Goal: Check status: Check status

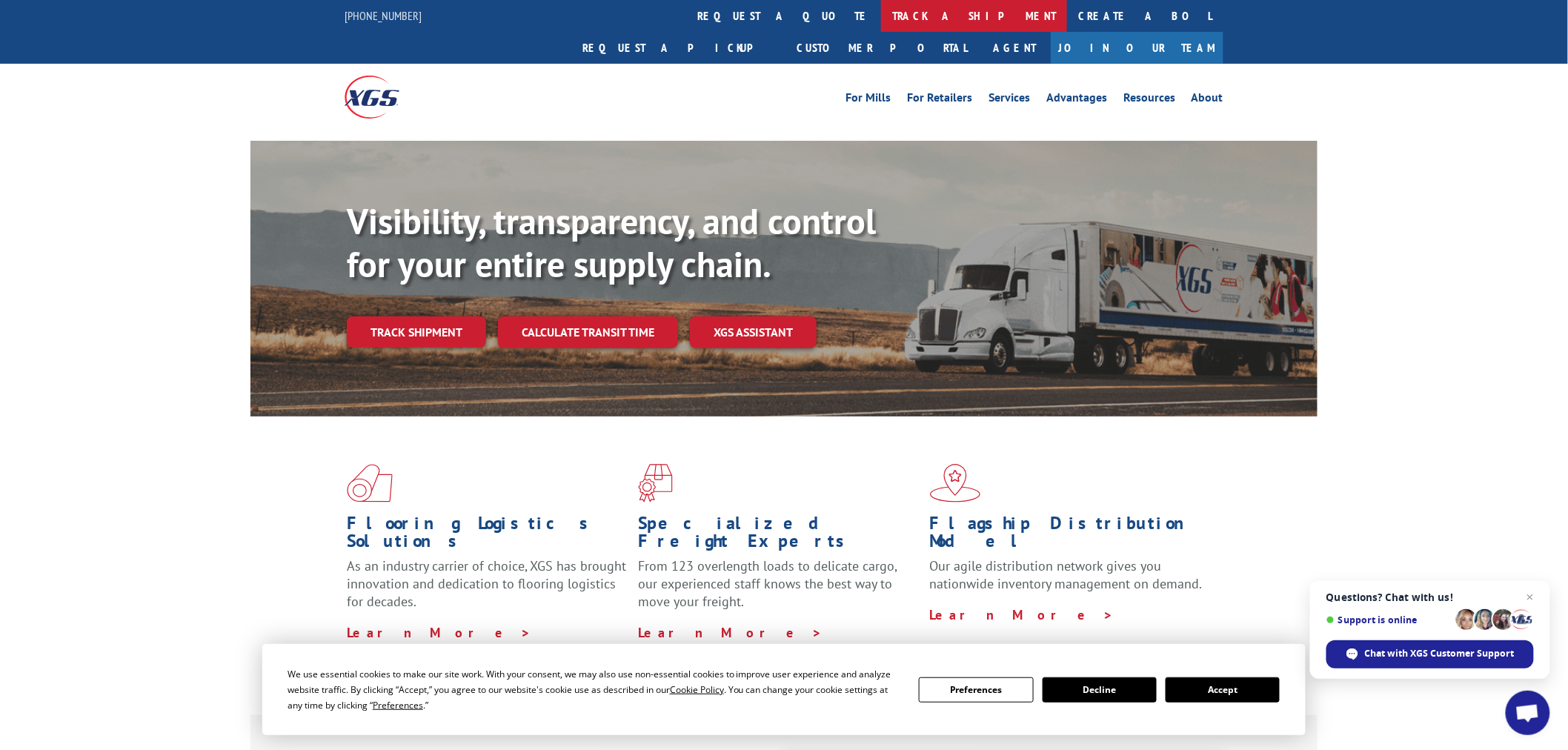
click at [881, 8] on link "track a shipment" at bounding box center [974, 16] width 186 height 32
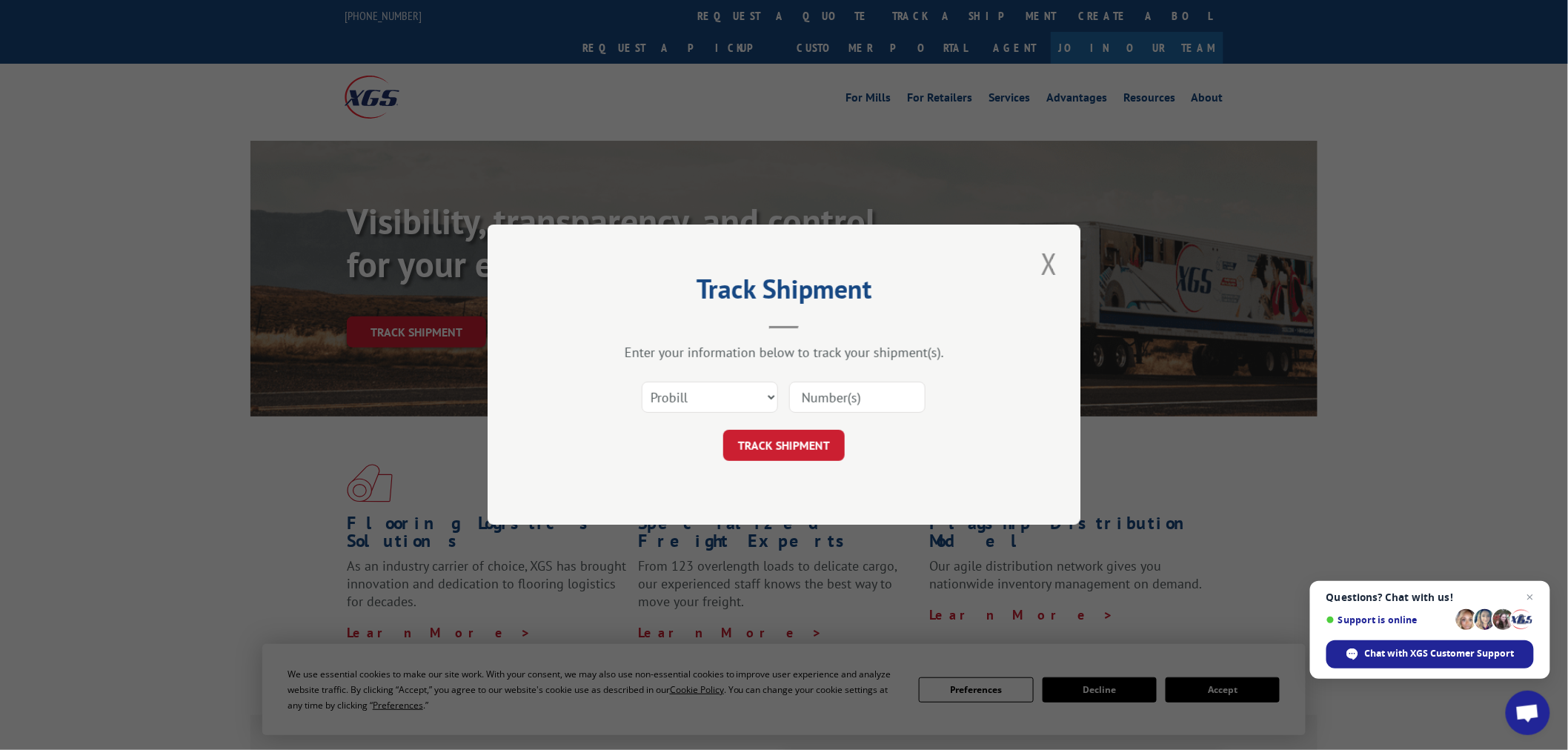
drag, startPoint x: 835, startPoint y: 388, endPoint x: 826, endPoint y: 401, distance: 15.8
click at [831, 394] on input at bounding box center [857, 398] width 136 height 32
paste input "17308531"
type input "17308531"
click at [808, 441] on button "TRACK SHIPMENT" at bounding box center [784, 446] width 121 height 32
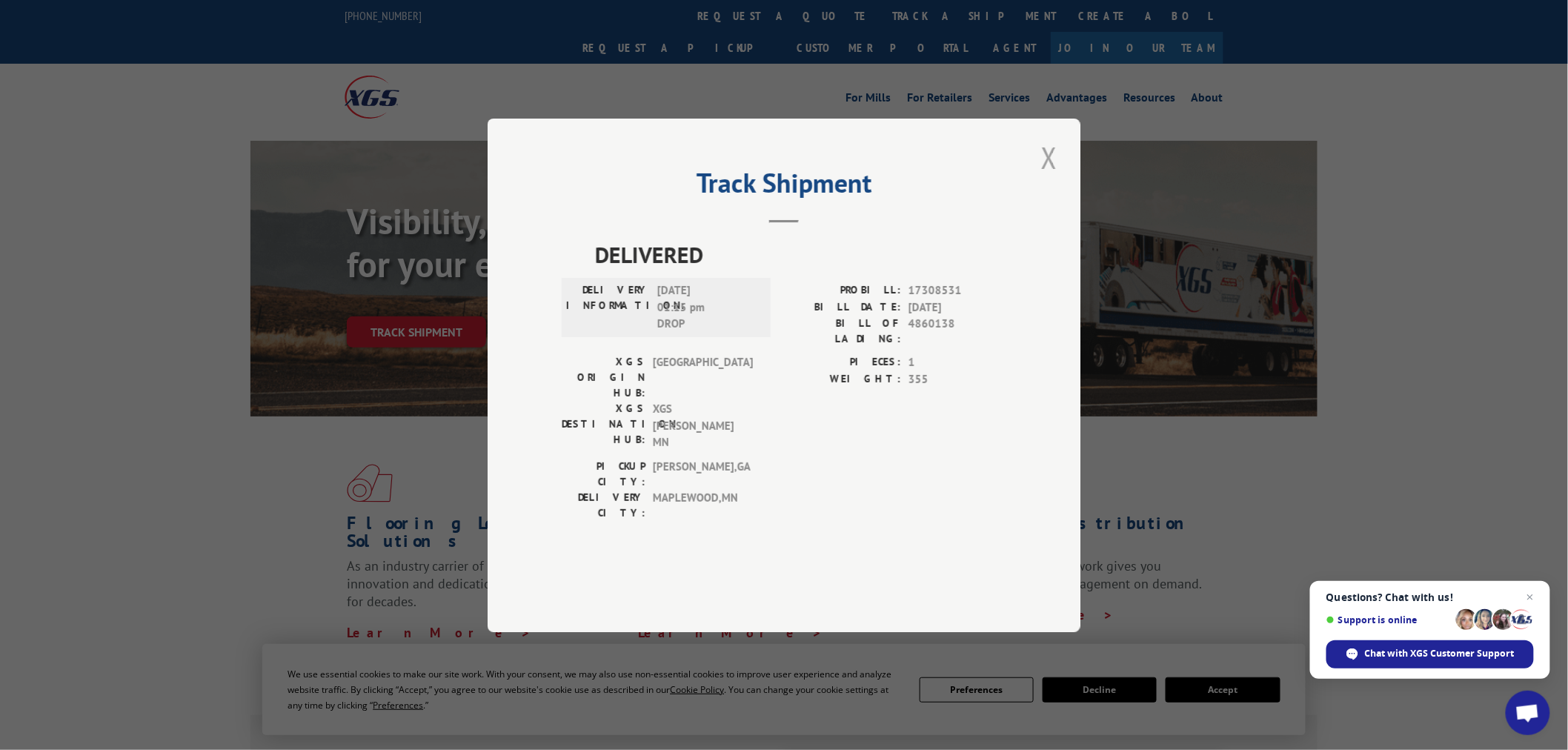
click at [1049, 178] on button "Close modal" at bounding box center [1049, 158] width 25 height 40
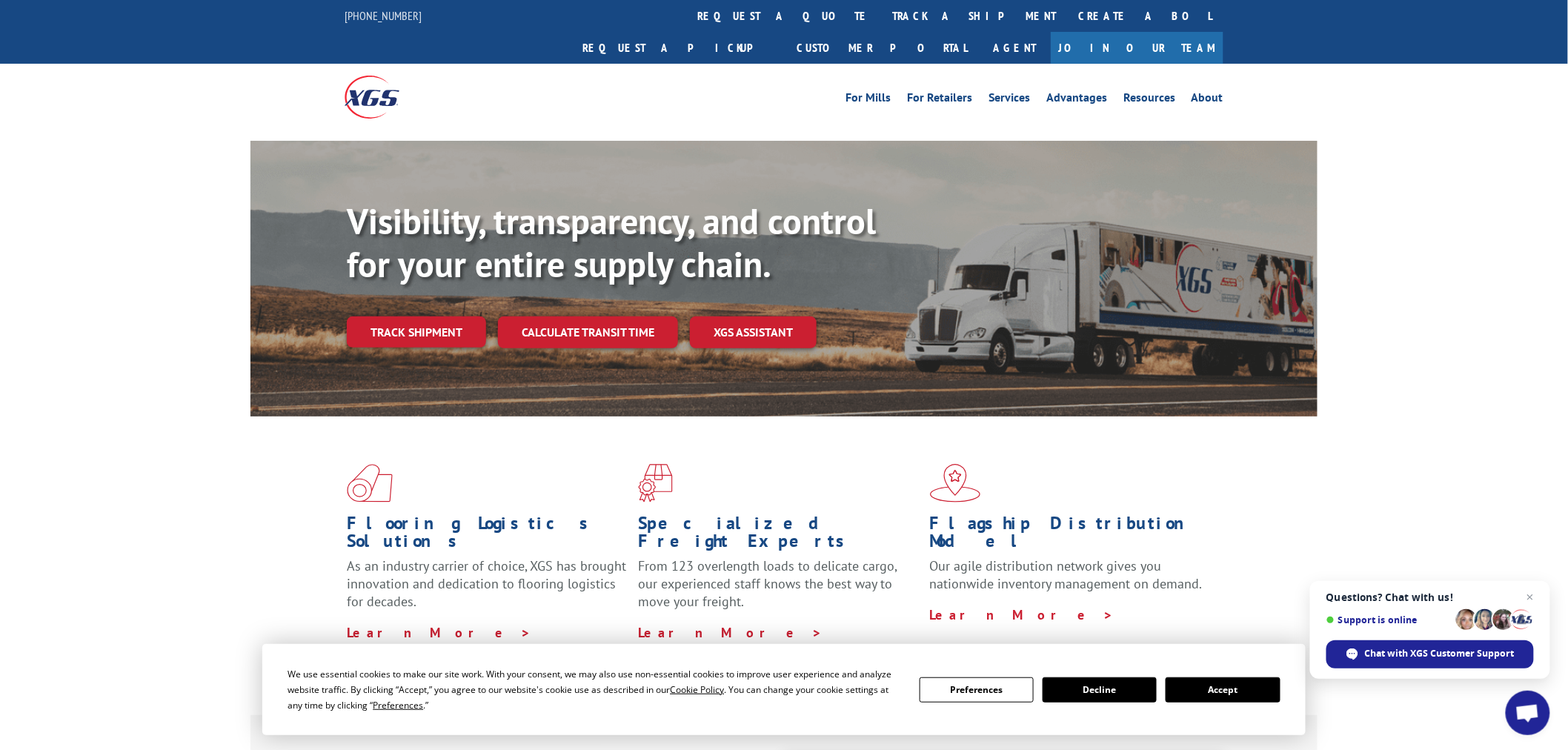
click at [881, 20] on link "track a shipment" at bounding box center [974, 16] width 186 height 32
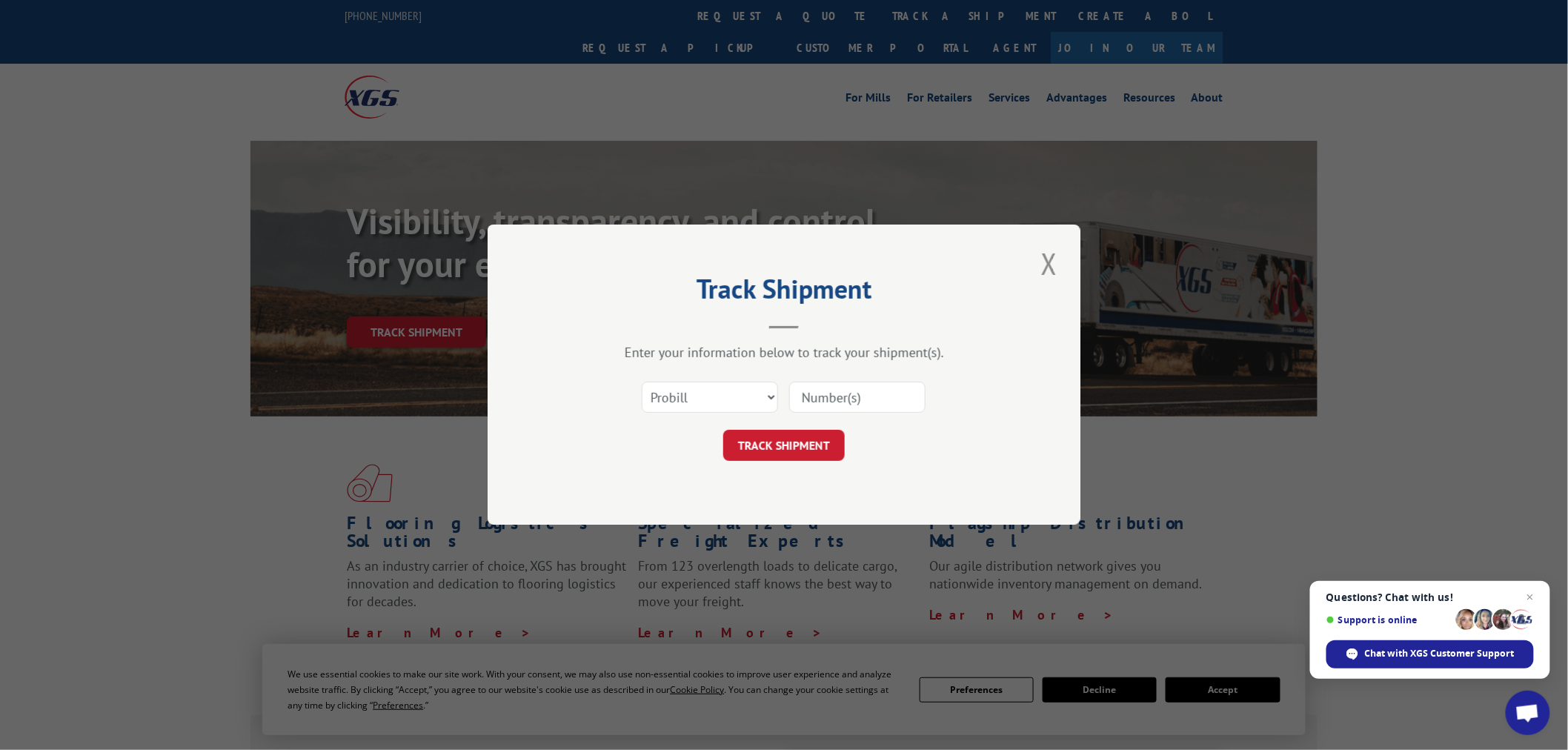
click at [810, 396] on input at bounding box center [857, 398] width 136 height 32
paste input "17462416"
type input "17462416"
click at [778, 446] on button "TRACK SHIPMENT" at bounding box center [784, 446] width 121 height 32
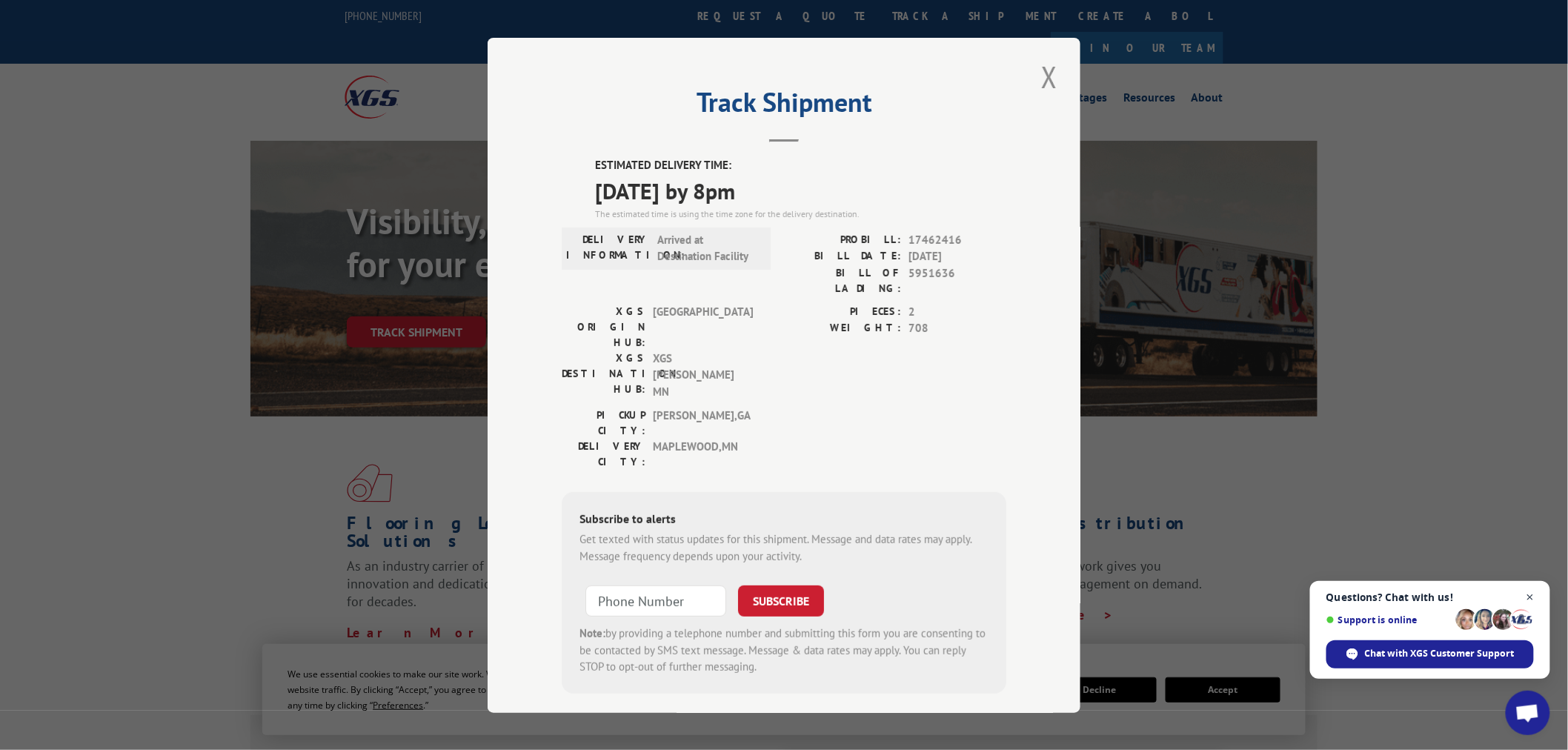
click at [1411, 603] on span "Open chat" at bounding box center [1530, 598] width 19 height 19
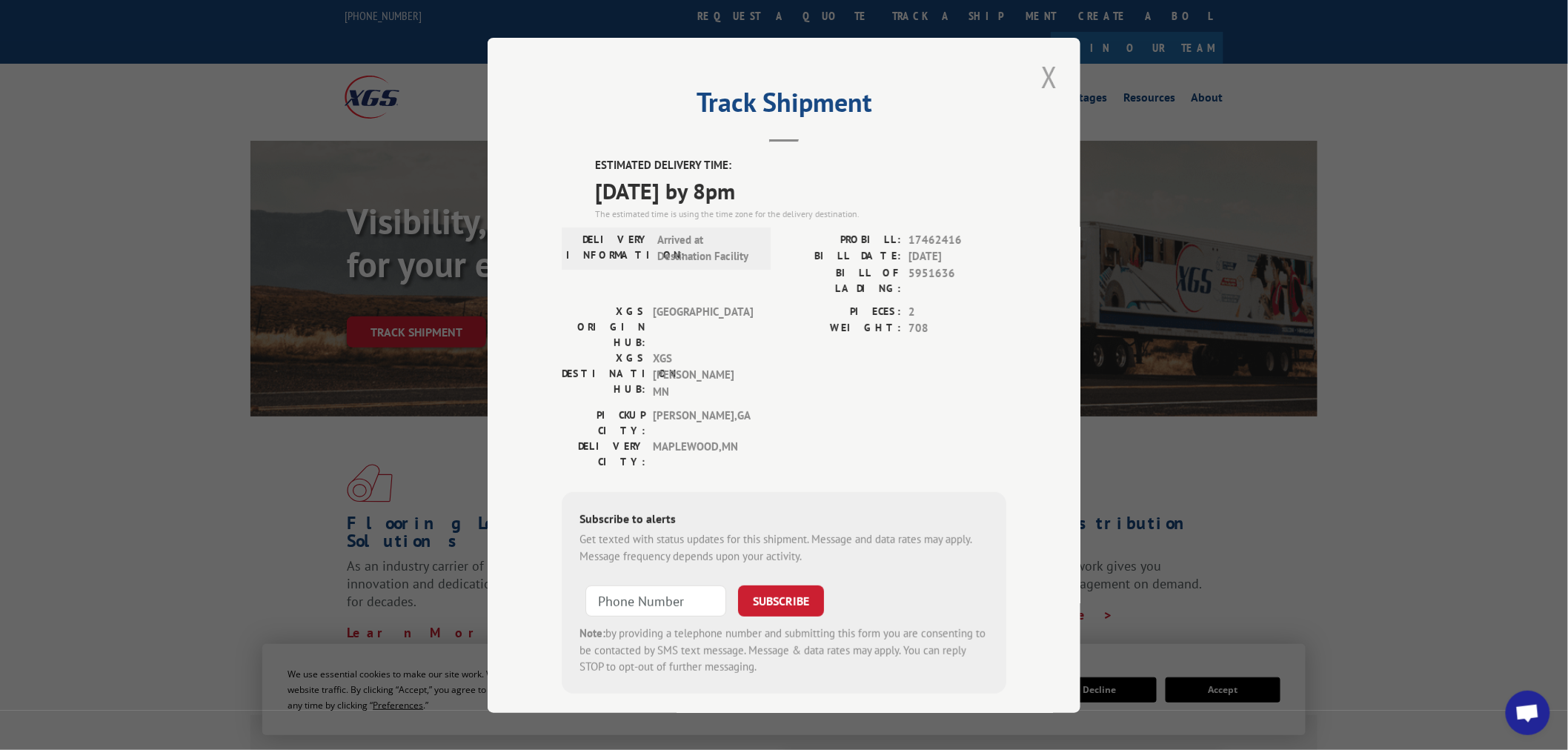
click at [1058, 76] on button "Close modal" at bounding box center [1049, 76] width 25 height 40
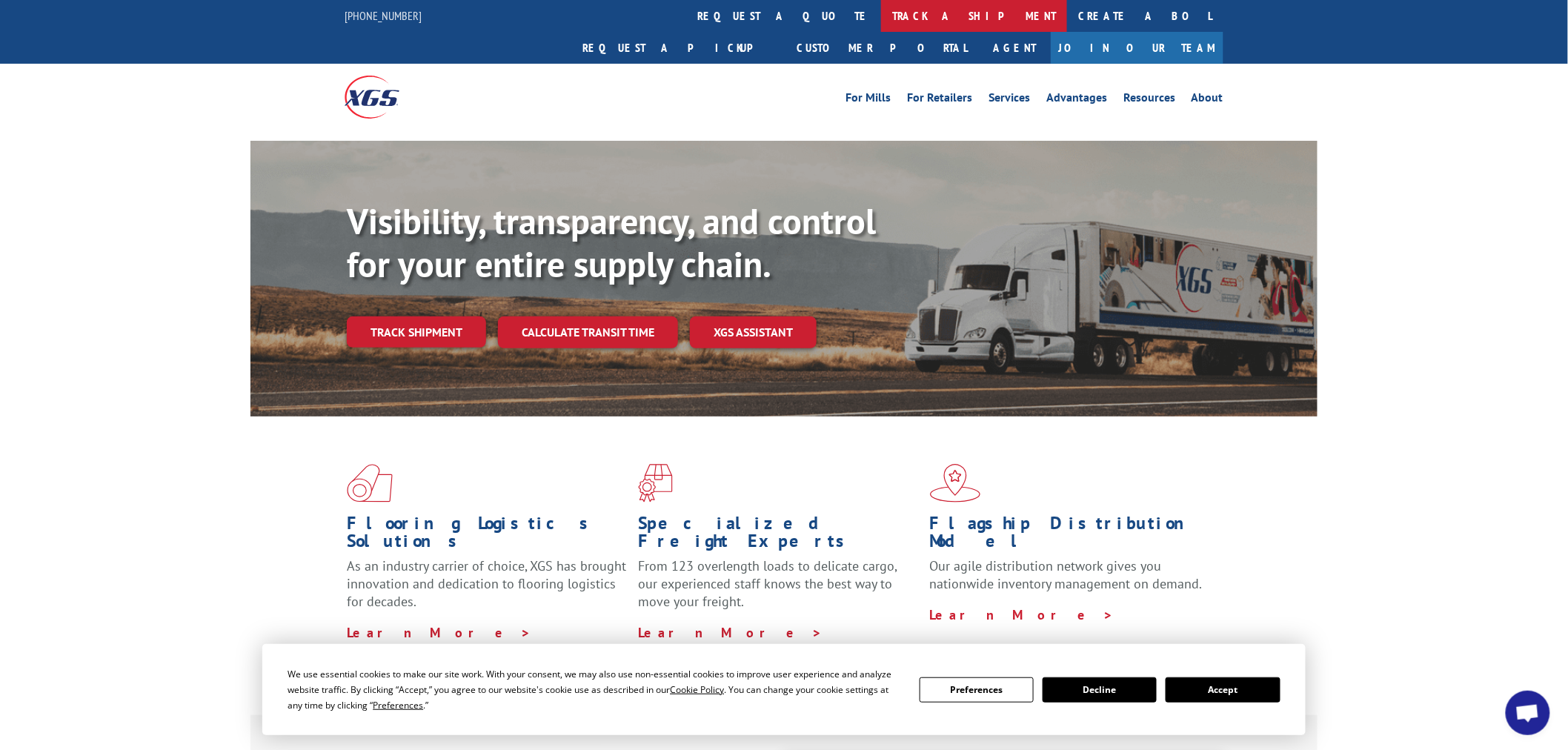
click at [881, 16] on link "track a shipment" at bounding box center [974, 16] width 186 height 32
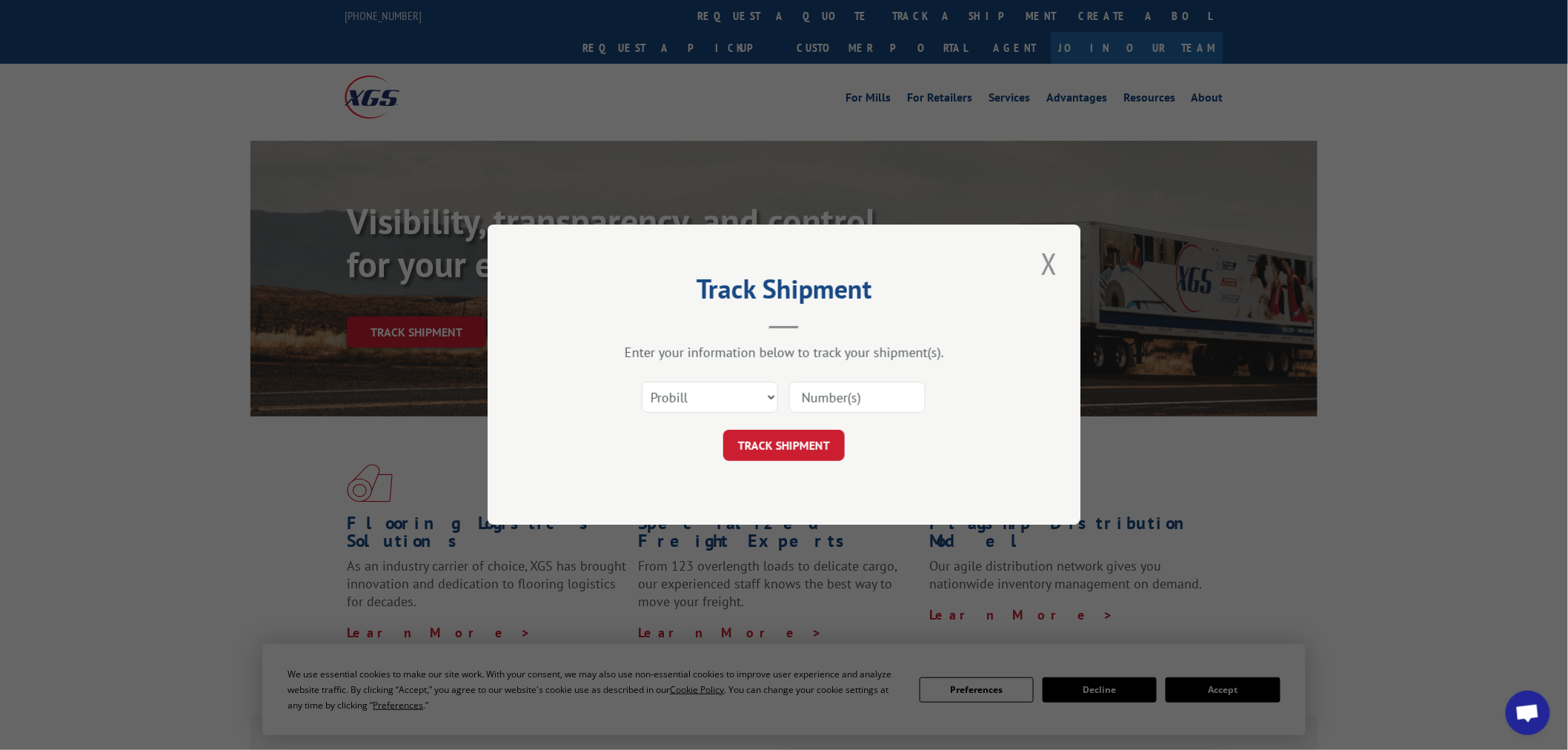
click at [826, 388] on input at bounding box center [857, 398] width 136 height 32
click at [818, 399] on input at bounding box center [857, 398] width 136 height 32
paste input "17538209"
type input "17538209"
click at [783, 457] on button "TRACK SHIPMENT" at bounding box center [784, 446] width 121 height 32
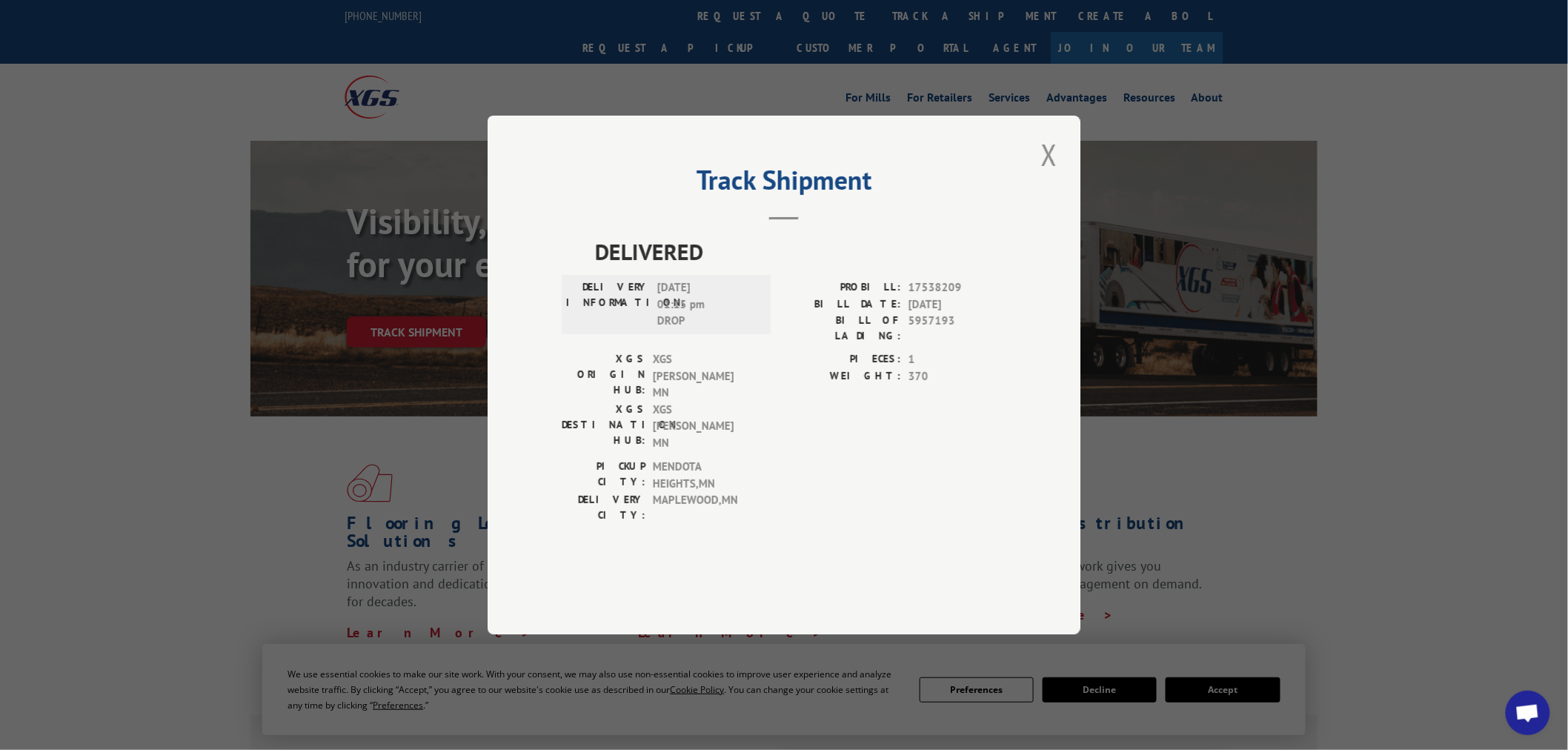
click at [1039, 175] on button "Close modal" at bounding box center [1049, 154] width 25 height 40
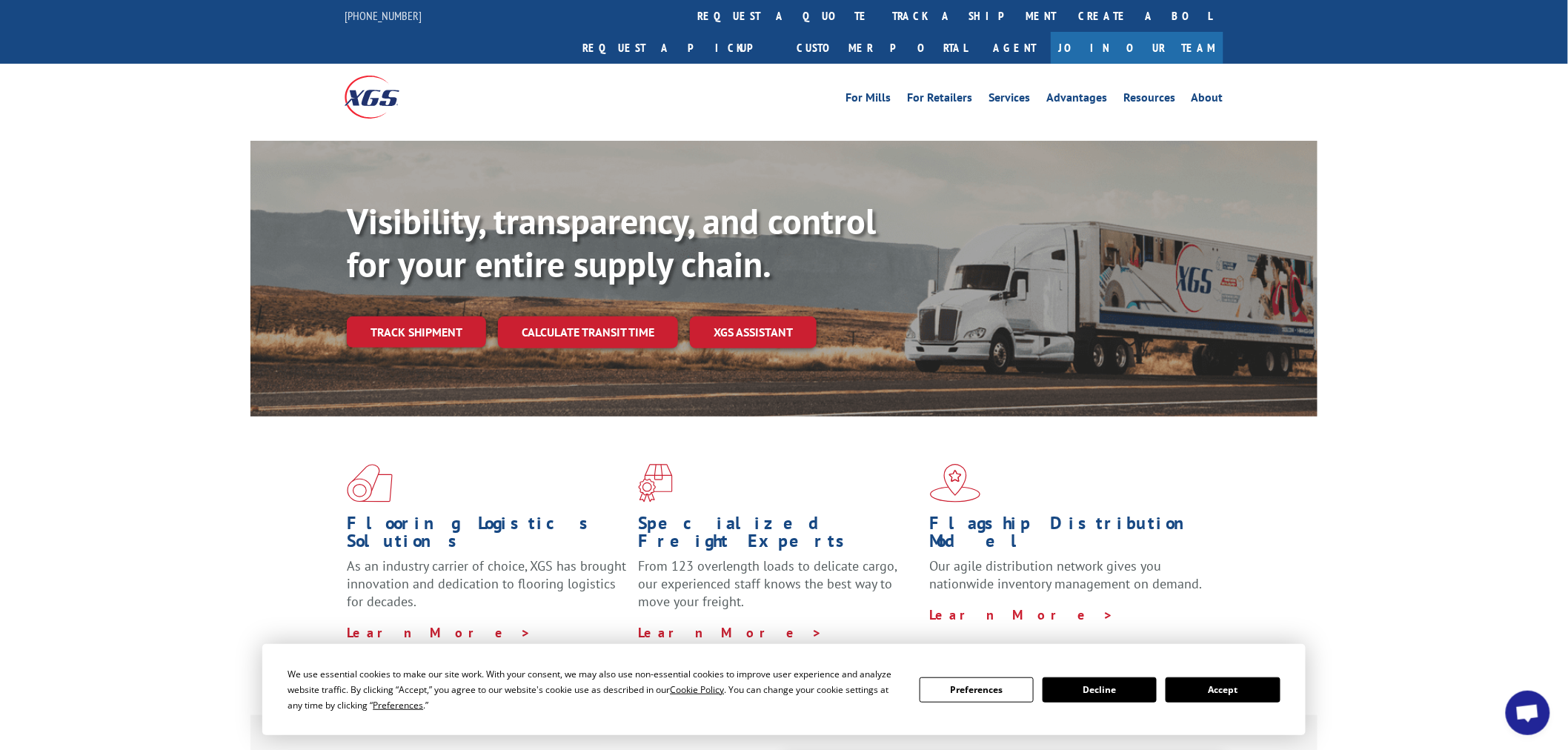
click at [1046, 200] on div "Visibility, transparency, and control for your entire supply chain. Track shipm…" at bounding box center [832, 304] width 971 height 207
click at [881, 13] on link "track a shipment" at bounding box center [974, 16] width 186 height 32
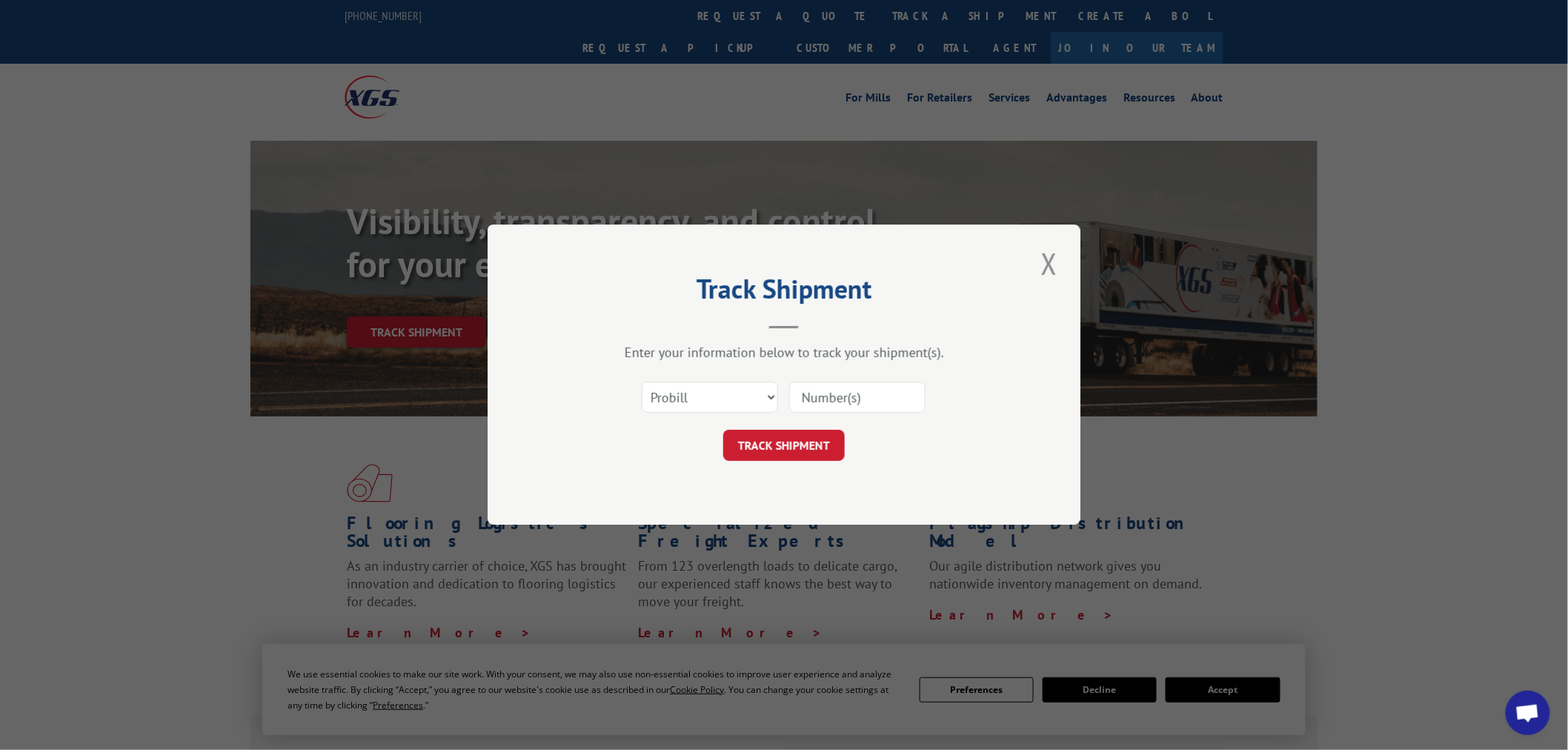
click at [890, 401] on input at bounding box center [857, 398] width 136 height 32
paste input "17462720"
type input "17462720"
click at [791, 430] on form "Select category... Probill BOL PO 17462720 TRACK SHIPMENT" at bounding box center [783, 418] width 444 height 88
click at [790, 440] on button "TRACK SHIPMENT" at bounding box center [784, 446] width 121 height 32
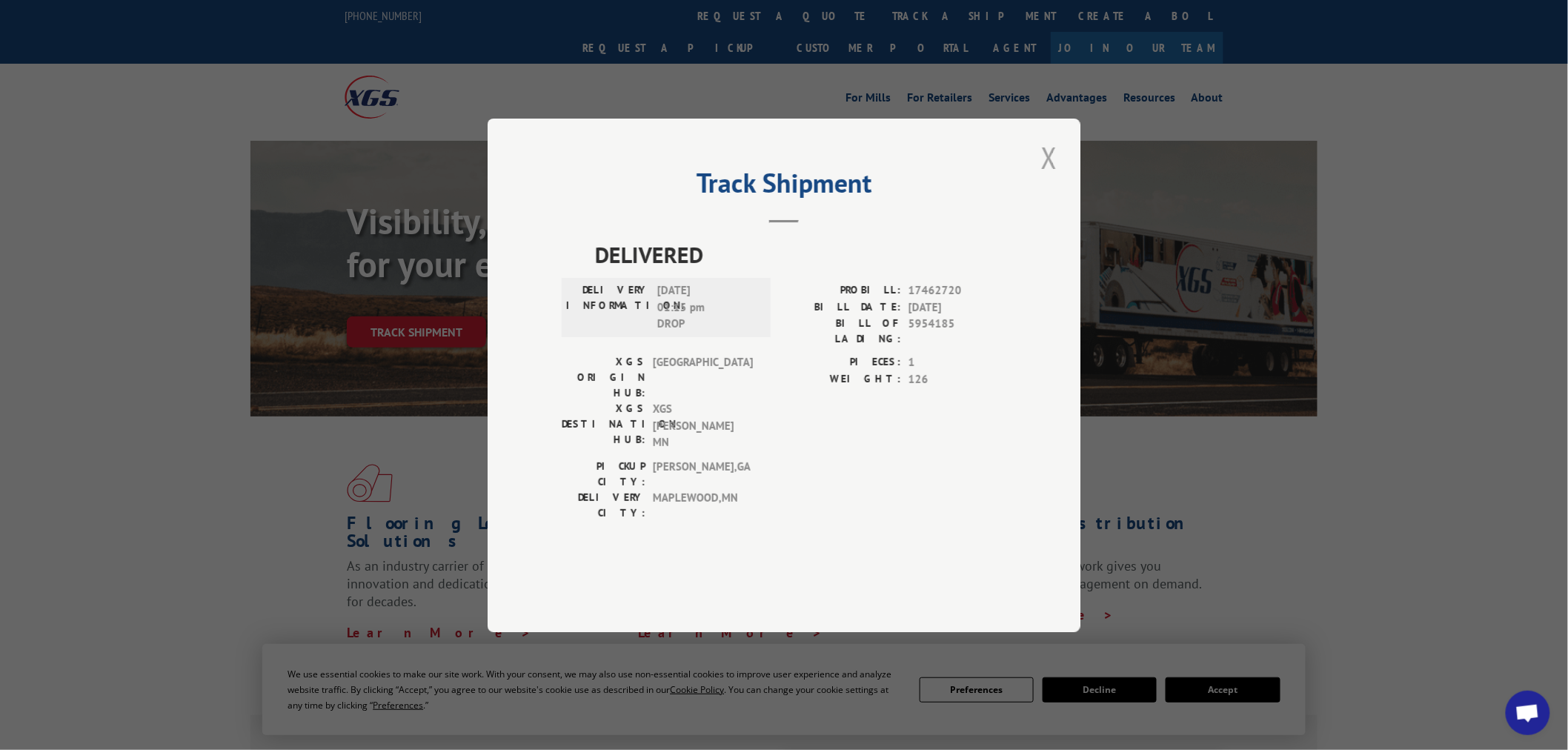
click at [1037, 178] on button "Close modal" at bounding box center [1049, 158] width 25 height 40
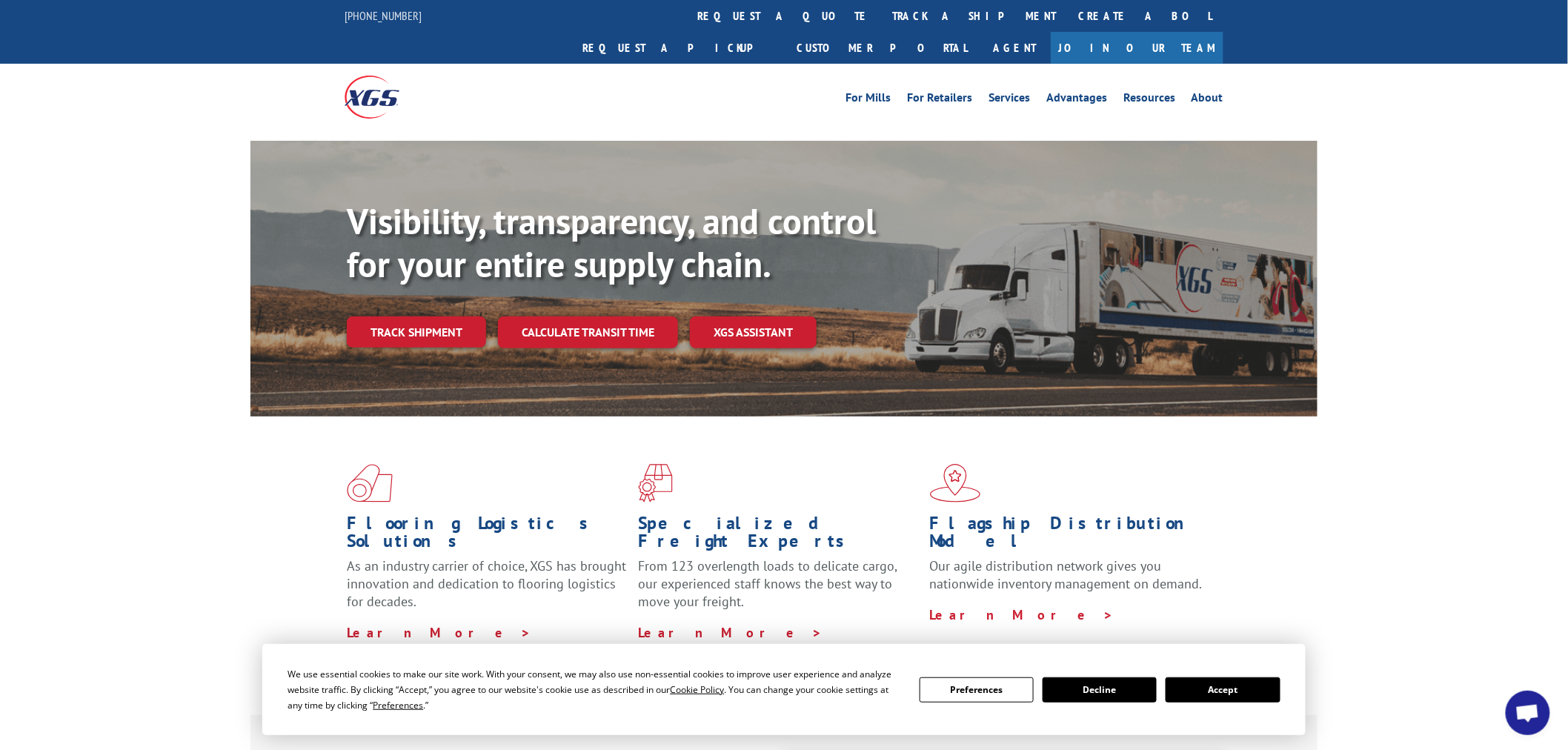
click at [1043, 202] on div "Visibility, transparency, and control for your entire supply chain. Track shipm…" at bounding box center [832, 304] width 971 height 207
click at [881, 25] on link "track a shipment" at bounding box center [974, 16] width 186 height 32
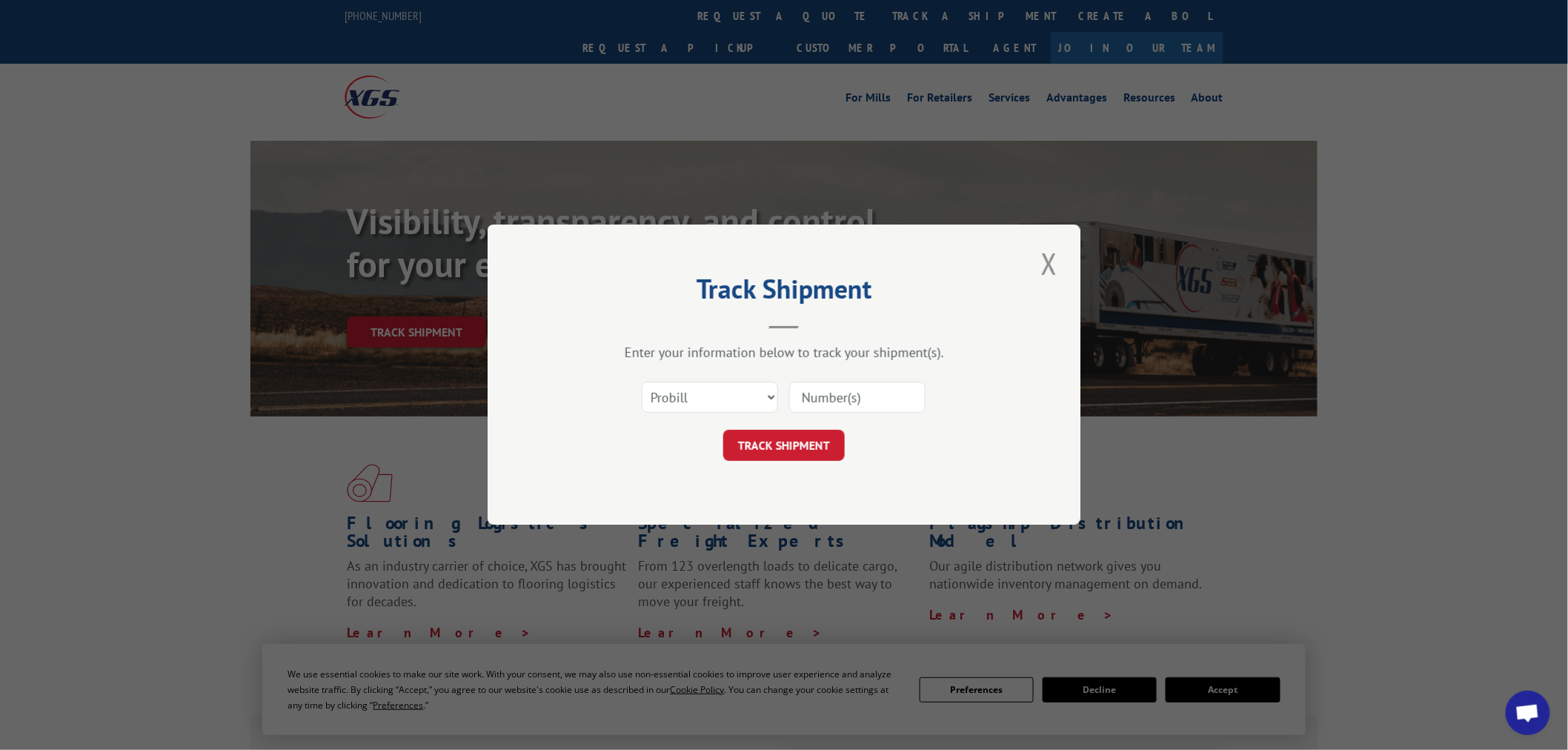
click at [878, 414] on div "Select category... Probill BOL PO" at bounding box center [783, 398] width 444 height 49
click at [883, 394] on input at bounding box center [857, 398] width 136 height 32
paste input "17153291"
type input "17153291"
click at [791, 446] on button "TRACK SHIPMENT" at bounding box center [784, 446] width 121 height 32
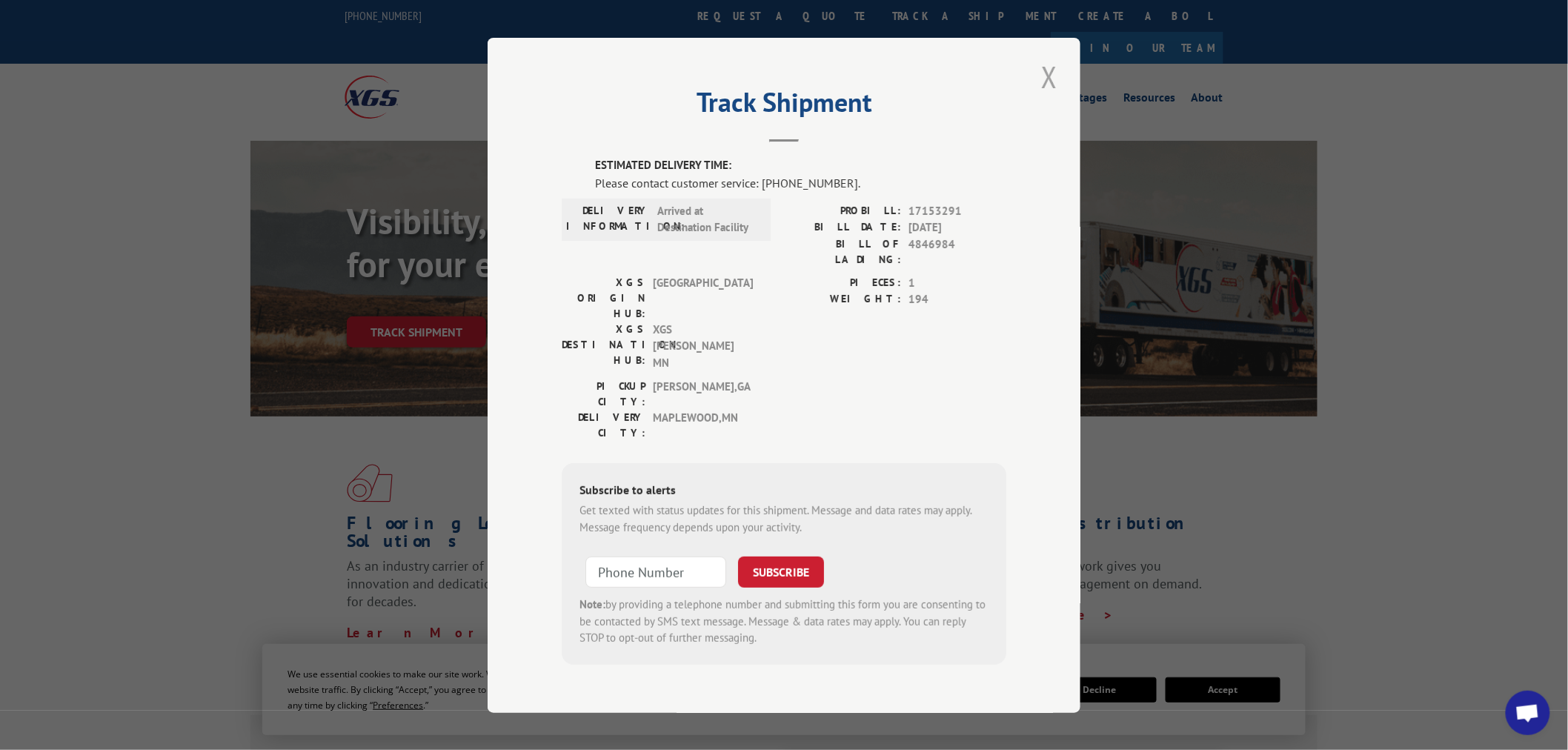
drag, startPoint x: 1049, startPoint y: 85, endPoint x: 797, endPoint y: 97, distance: 252.3
click at [1048, 86] on button "Close modal" at bounding box center [1049, 76] width 25 height 40
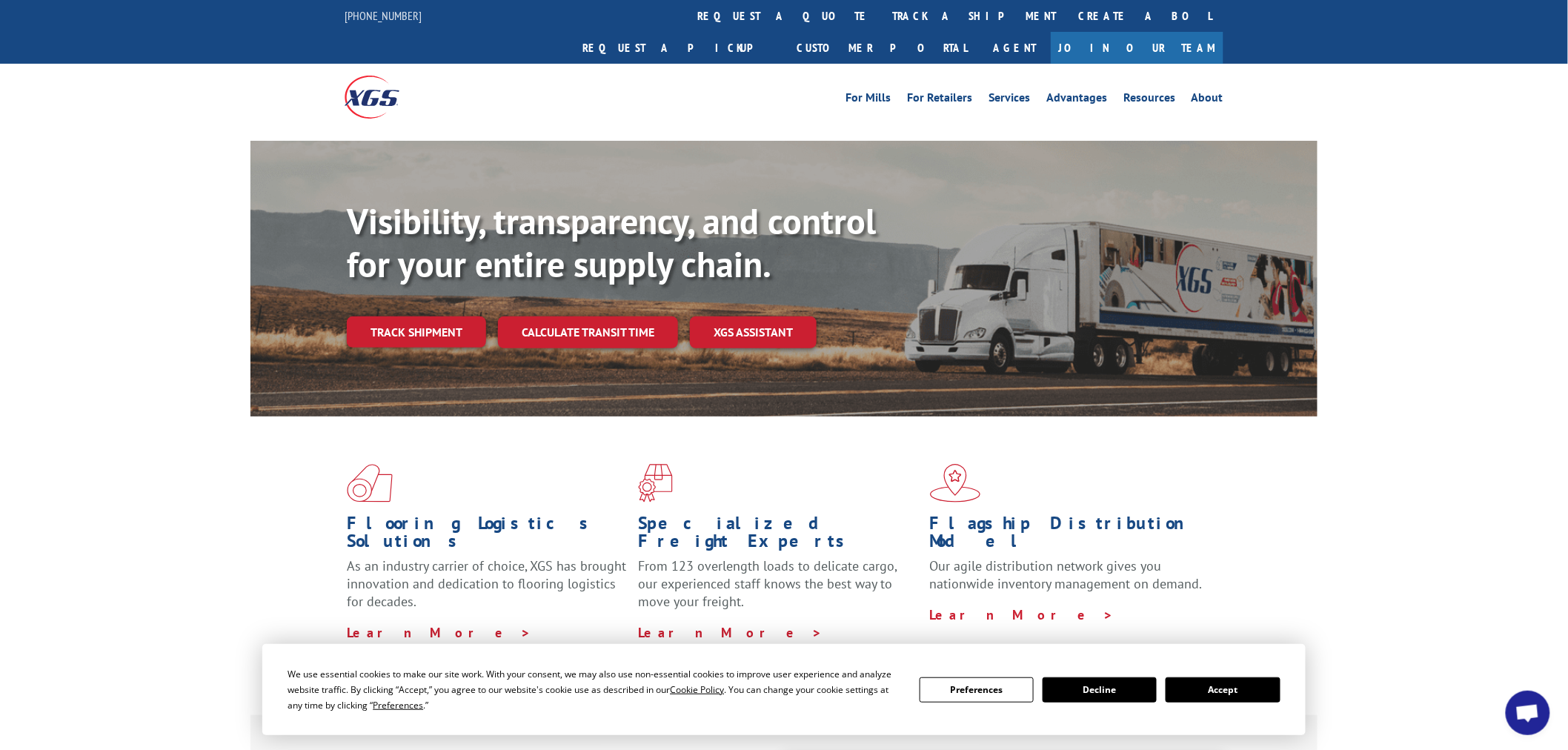
click at [881, 21] on link "track a shipment" at bounding box center [974, 16] width 186 height 32
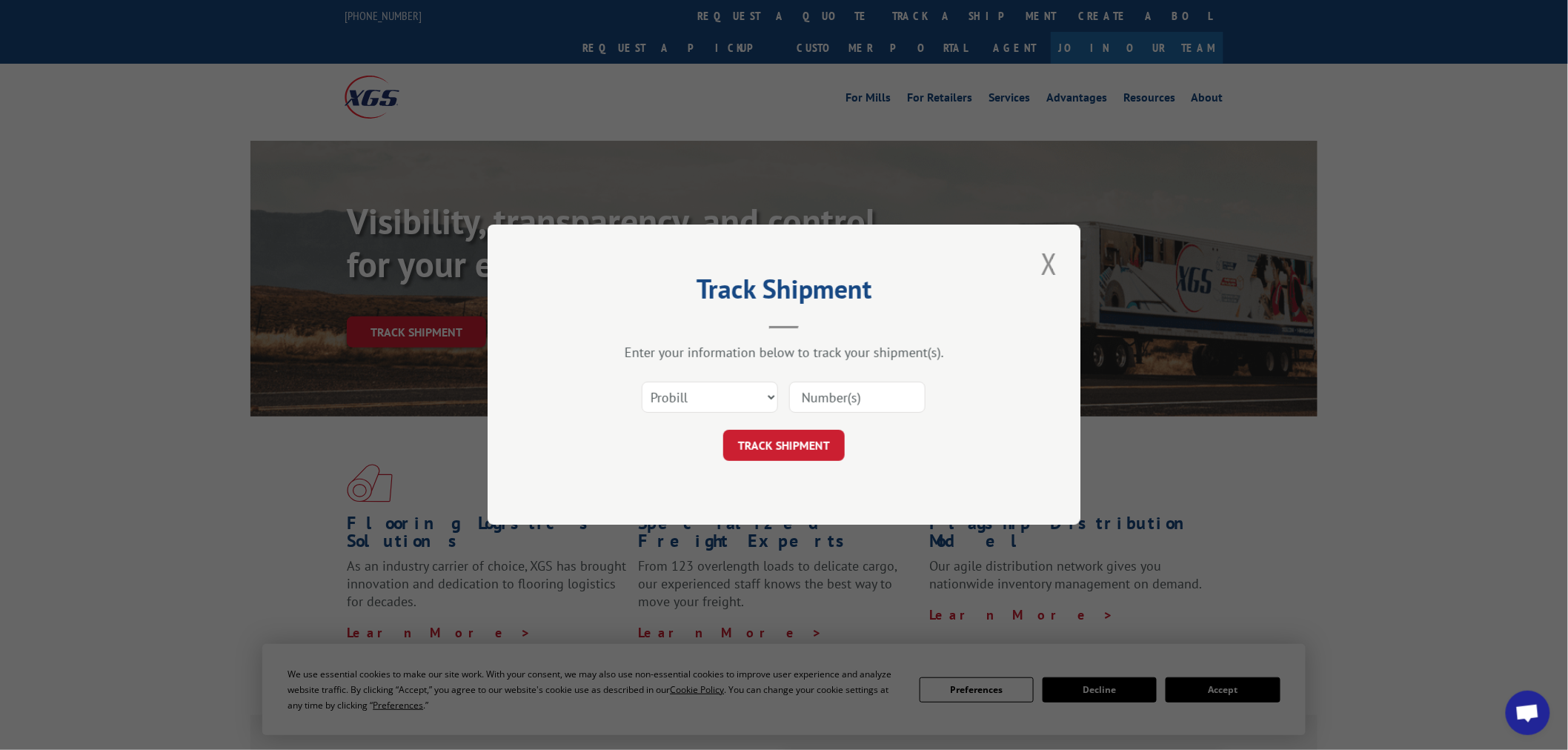
click at [815, 395] on input at bounding box center [857, 398] width 136 height 32
paste input "17153291"
type input "17153291"
drag, startPoint x: 788, startPoint y: 431, endPoint x: 776, endPoint y: 440, distance: 15.0
click at [778, 440] on form "Select category... Probill BOL PO 17153291 TRACK SHIPMENT" at bounding box center [783, 418] width 444 height 88
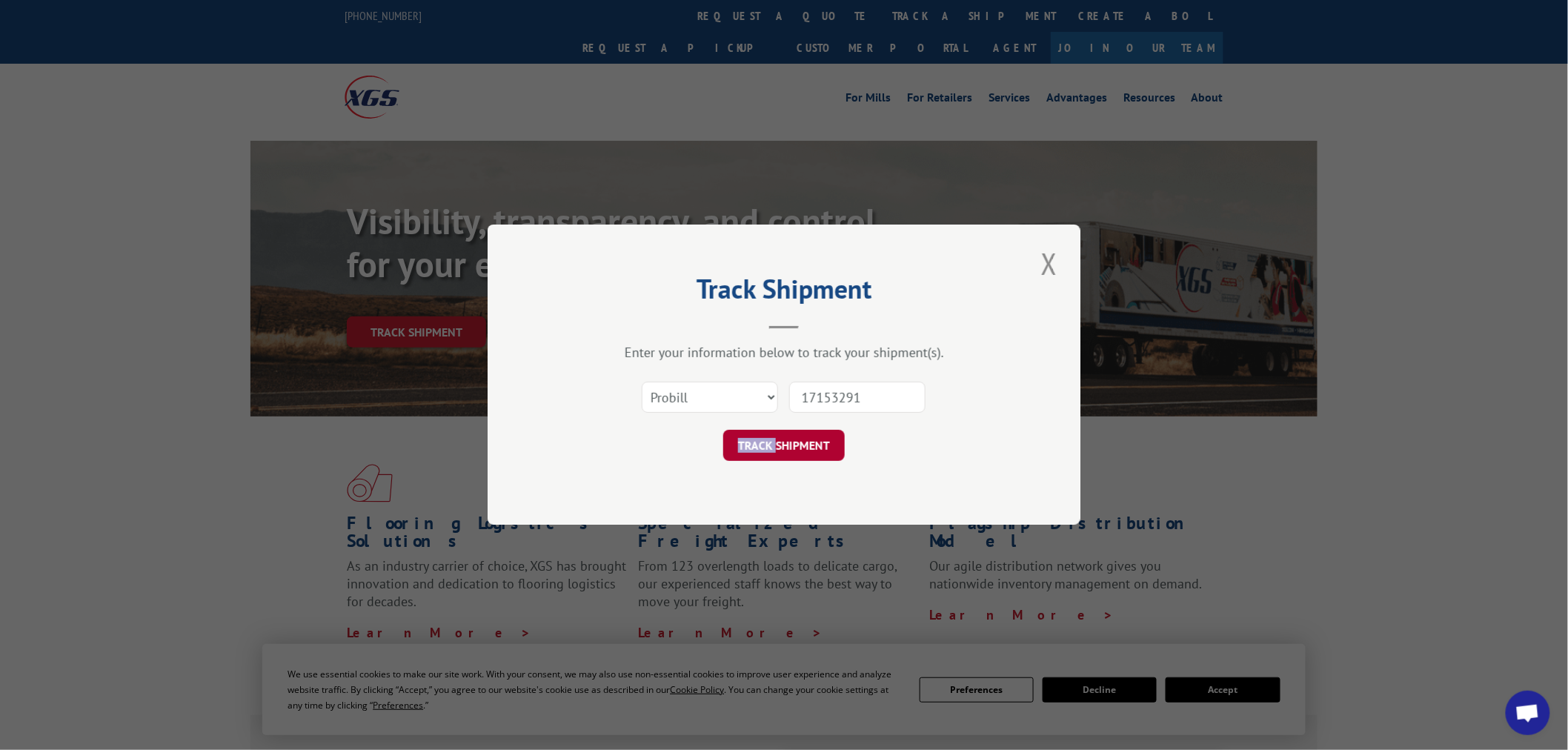
click at [765, 452] on button "TRACK SHIPMENT" at bounding box center [784, 446] width 121 height 32
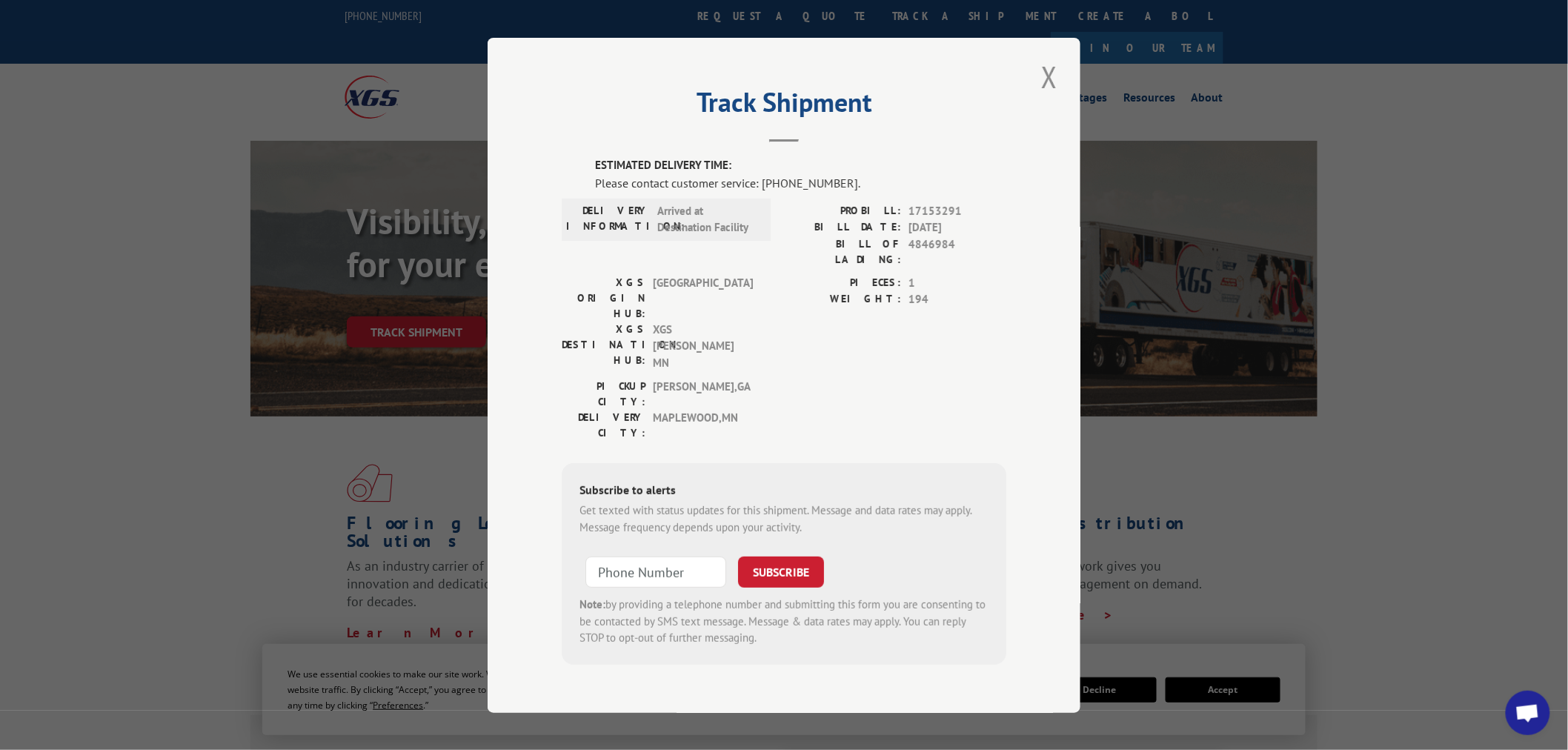
click at [1067, 97] on div "Track Shipment ESTIMATED DELIVERY TIME: Please contact customer service: [PHONE…" at bounding box center [783, 375] width 593 height 676
drag, startPoint x: 1057, startPoint y: 98, endPoint x: 1033, endPoint y: 104, distance: 24.7
click at [1056, 97] on button "Close modal" at bounding box center [1049, 76] width 25 height 40
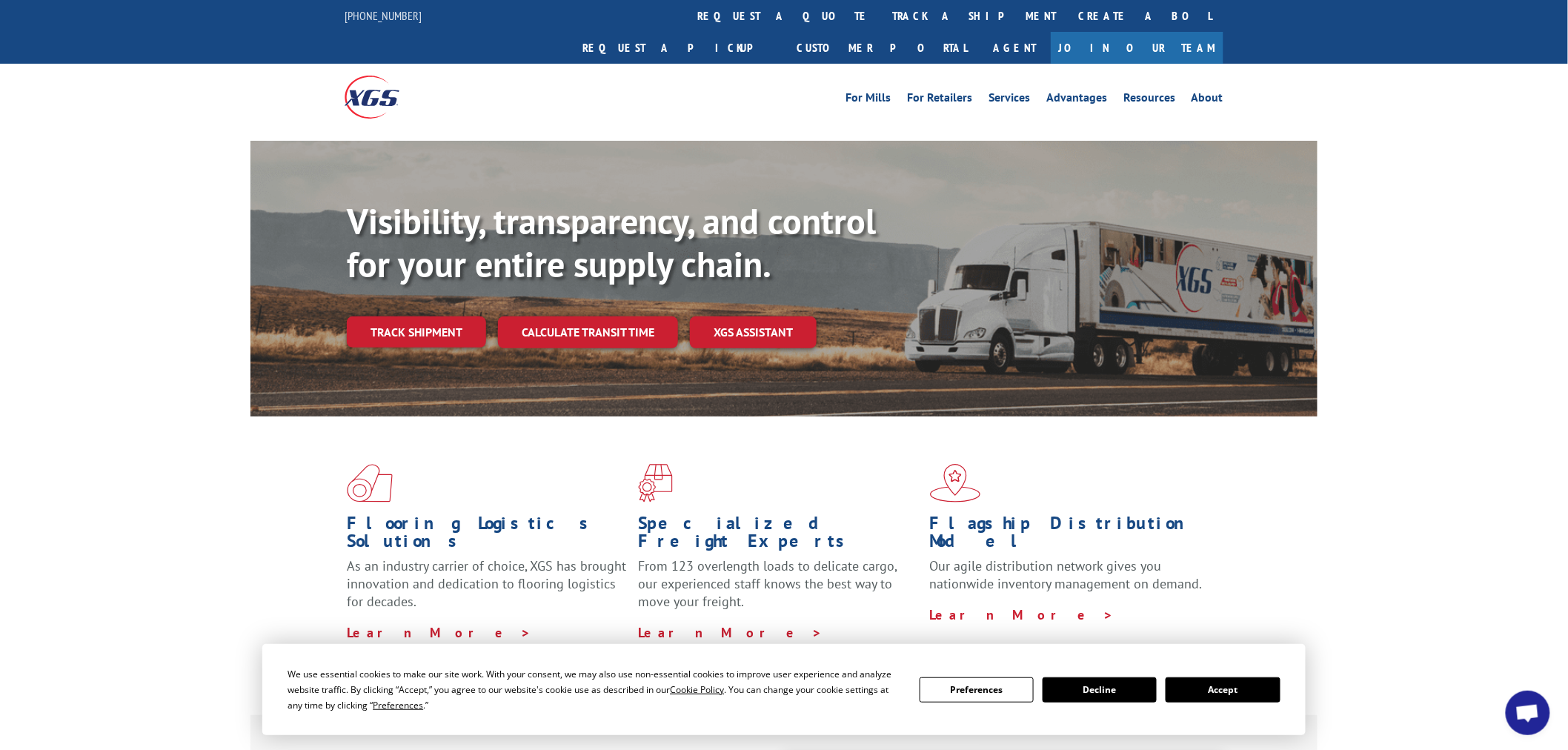
click at [881, 17] on link "track a shipment" at bounding box center [974, 16] width 186 height 32
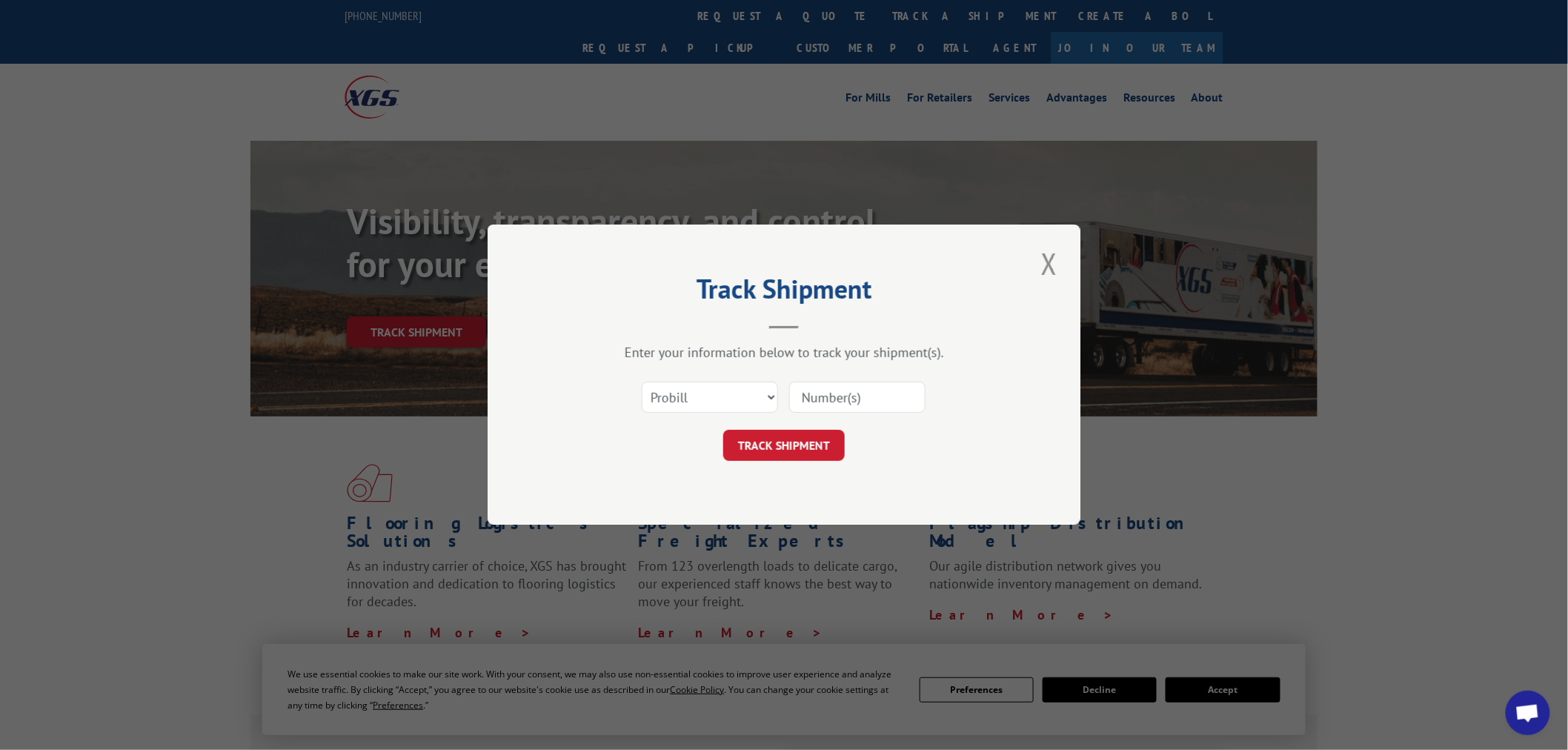
drag, startPoint x: 887, startPoint y: 401, endPoint x: 788, endPoint y: 490, distance: 133.1
click at [887, 402] on input at bounding box center [857, 398] width 136 height 32
paste input "16330486"
type input "16330486"
click at [803, 452] on button "TRACK SHIPMENT" at bounding box center [784, 446] width 121 height 32
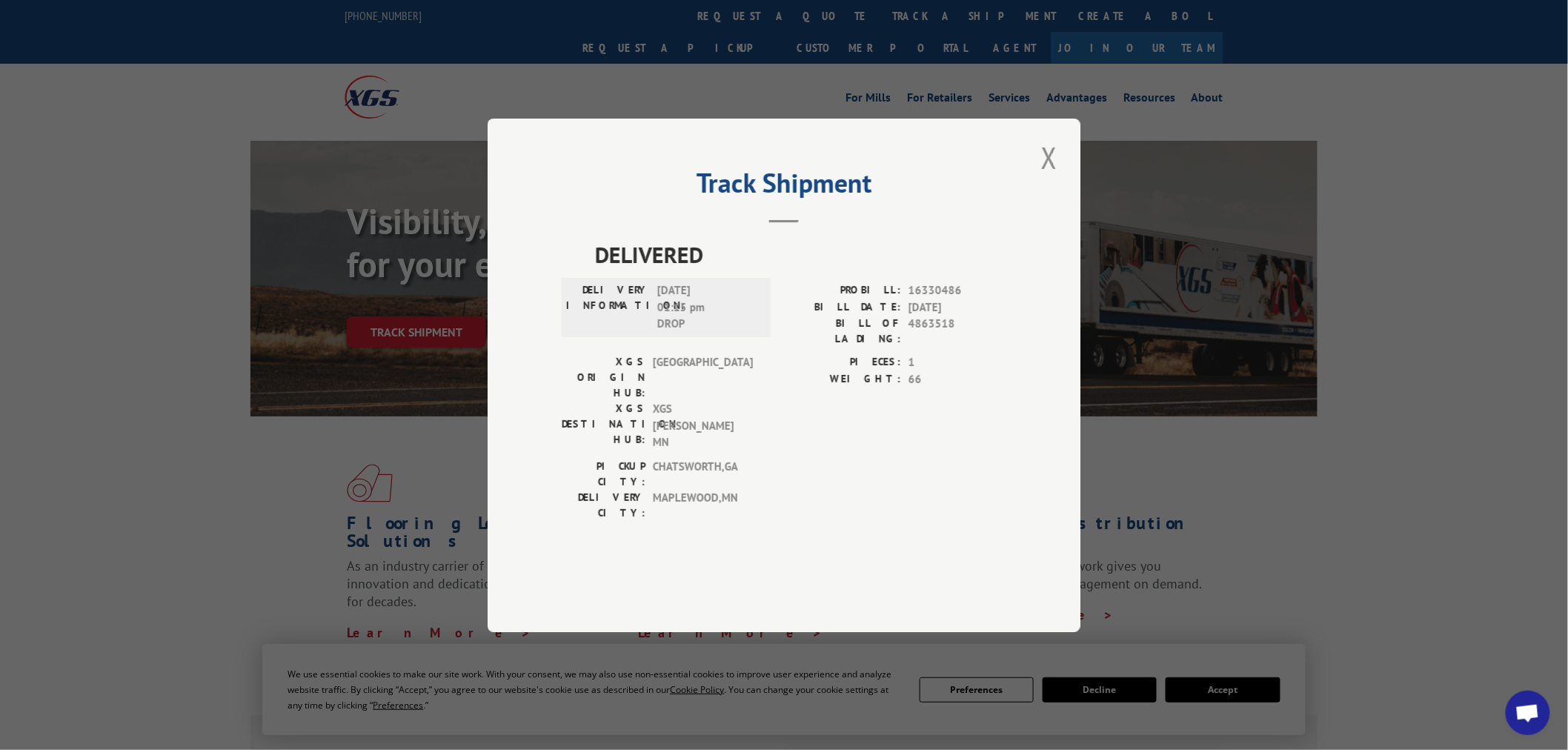
drag, startPoint x: 1058, startPoint y: 212, endPoint x: 860, endPoint y: 164, distance: 203.7
click at [1055, 178] on button "Close modal" at bounding box center [1049, 158] width 25 height 40
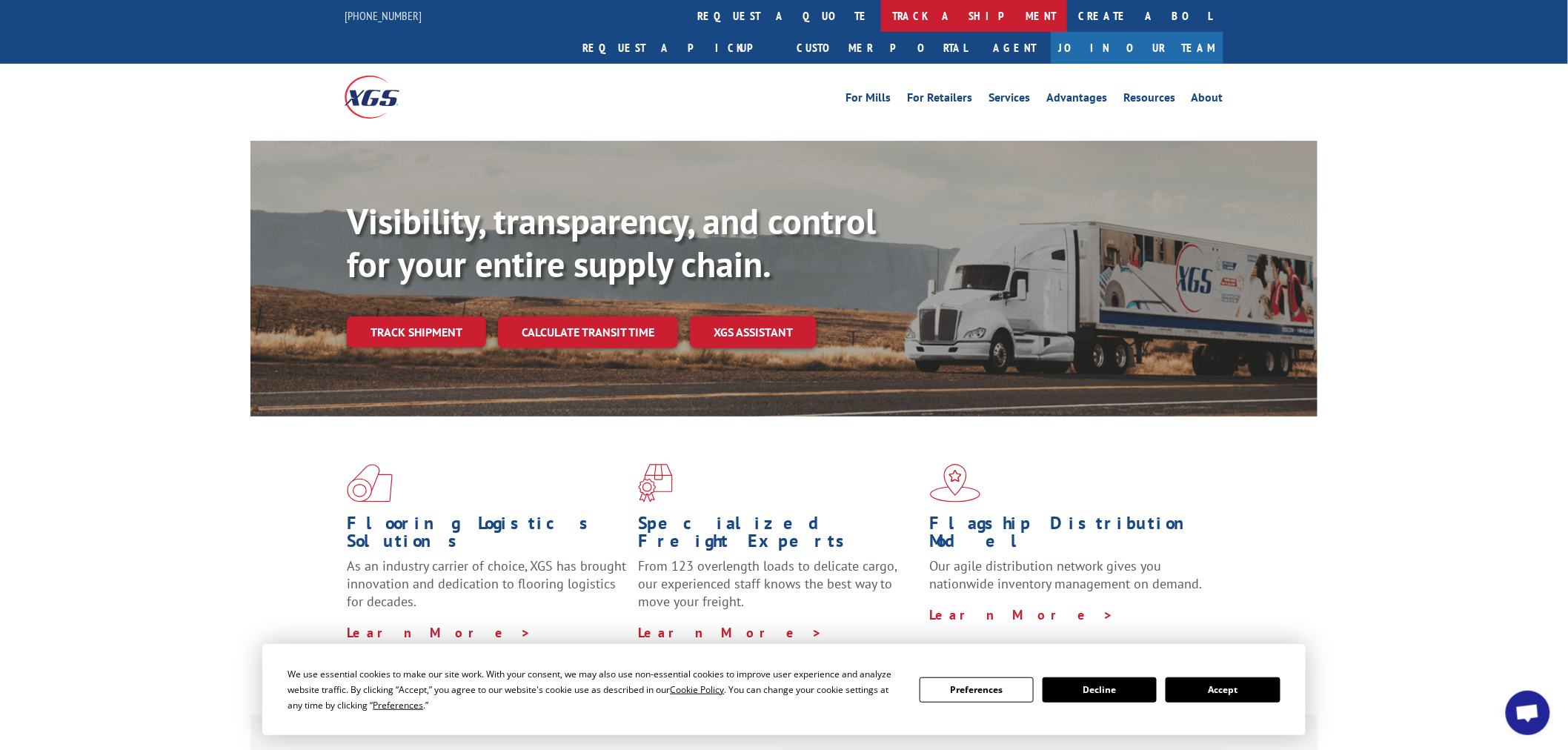
click at [881, 28] on link "track a shipment" at bounding box center [974, 16] width 186 height 32
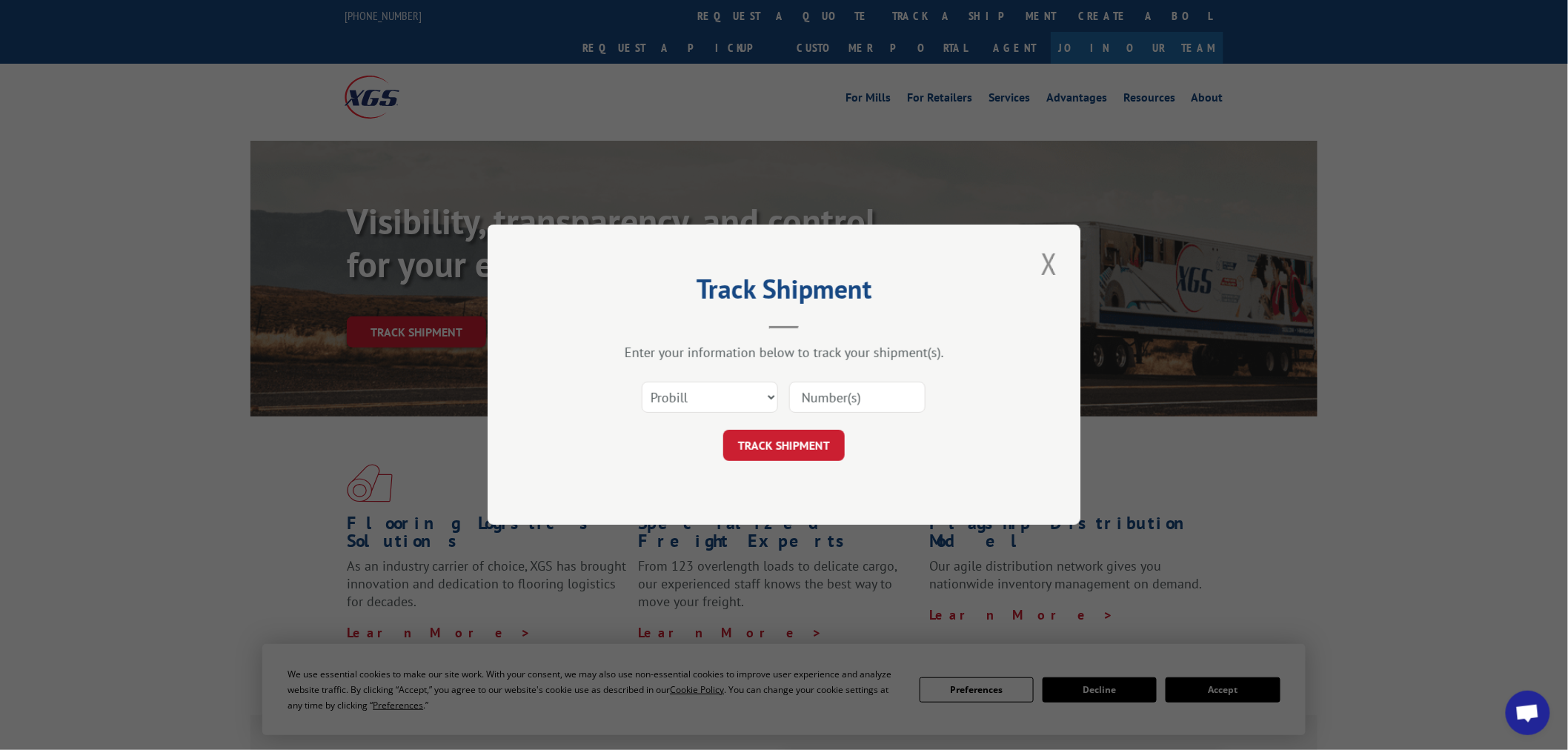
click at [815, 399] on input at bounding box center [857, 398] width 136 height 32
paste input "17308759"
type input "17308759"
click at [809, 438] on button "TRACK SHIPMENT" at bounding box center [784, 446] width 121 height 32
